Goal: Information Seeking & Learning: Learn about a topic

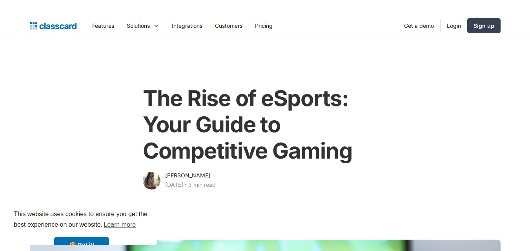
scroll to position [196, 0]
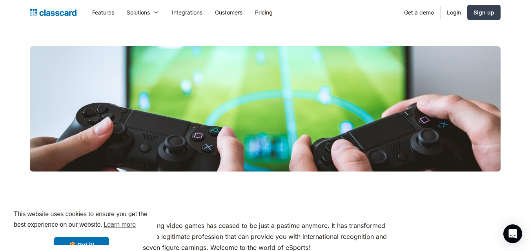
click at [428, 38] on div at bounding box center [265, 109] width 470 height 145
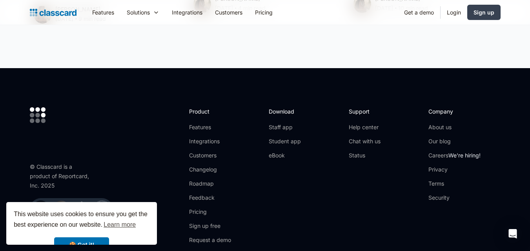
scroll to position [3358, 0]
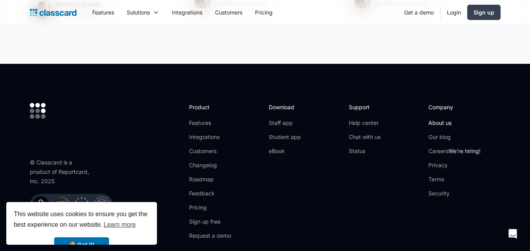
click at [442, 119] on link "About us" at bounding box center [454, 123] width 52 height 8
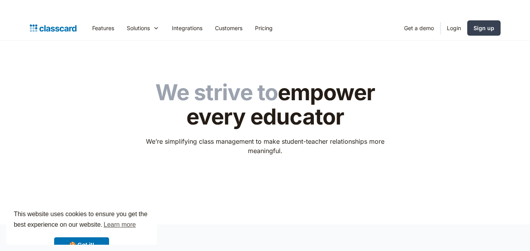
click at [442, 79] on div "We strive to empower every educator We’re simplifying class management to make …" at bounding box center [265, 126] width 470 height 117
click at [513, 192] on header "We strive to empower every educator We’re simplifying class management to make …" at bounding box center [265, 133] width 530 height 184
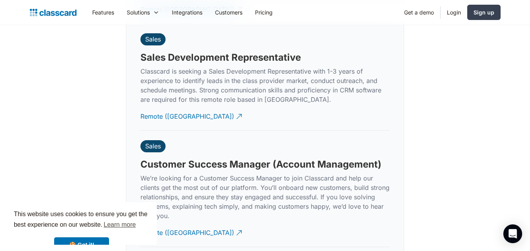
scroll to position [2195, 0]
